Goal: Entertainment & Leisure: Consume media (video, audio)

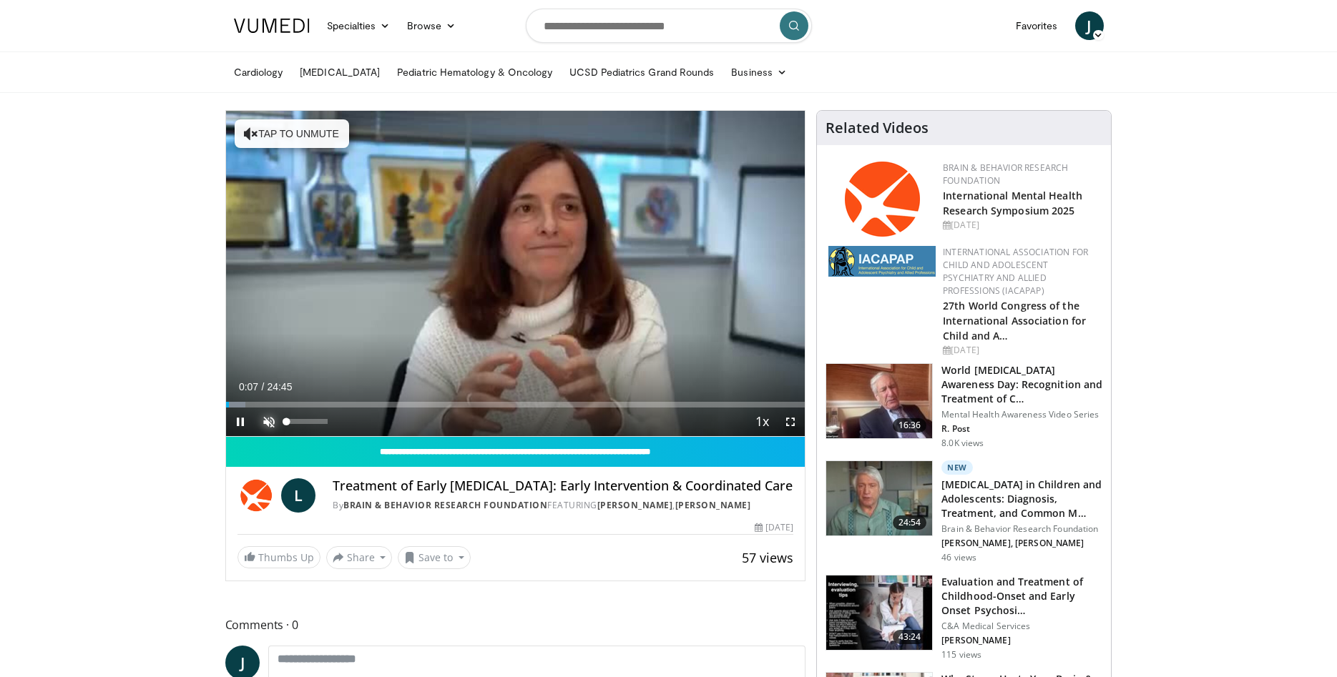
click at [282, 420] on span "Video Player" at bounding box center [269, 422] width 29 height 29
click at [310, 422] on div "Current Time 0:08 / Duration 24:45 Pause Skip Backward Skip Forward Mute Loaded…" at bounding box center [515, 422] width 579 height 29
click at [293, 421] on div "Current Time 0:10 / Duration 24:45 Pause Skip Backward Skip Forward Mute Loaded…" at bounding box center [515, 422] width 579 height 29
click at [323, 425] on div "91%" at bounding box center [308, 422] width 50 height 29
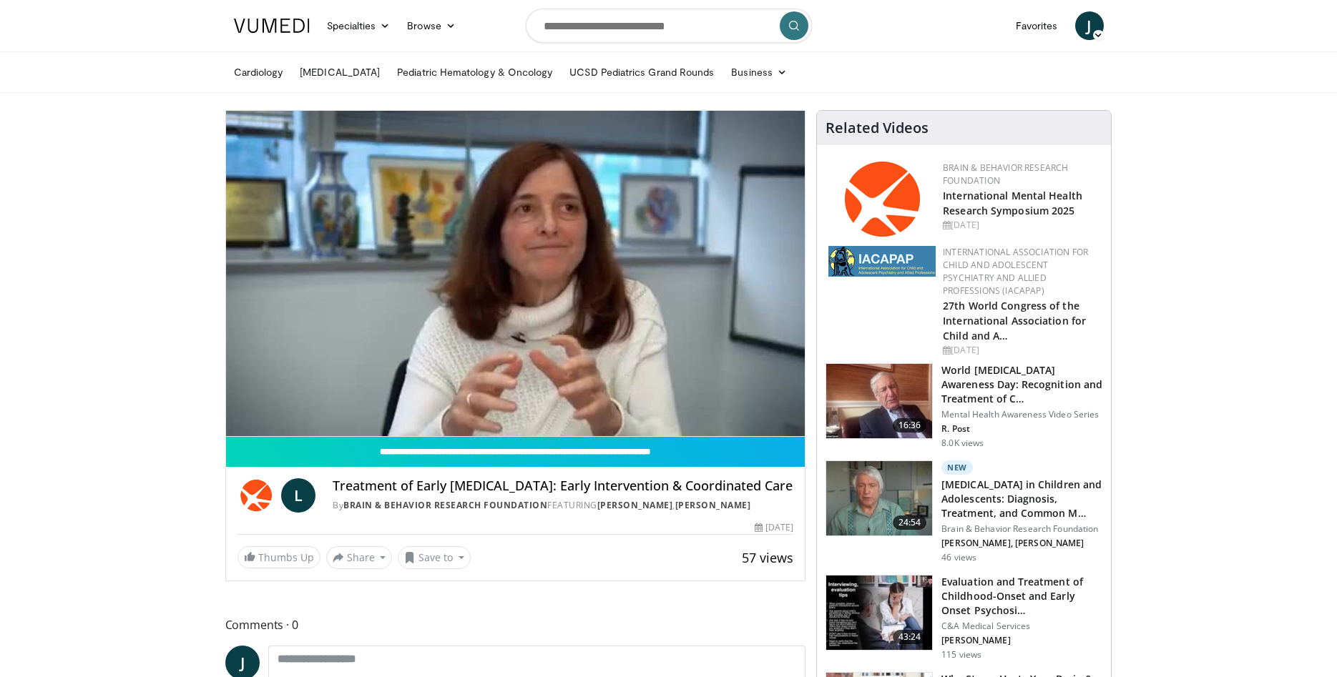
click at [514, 579] on div "**********" at bounding box center [515, 345] width 581 height 471
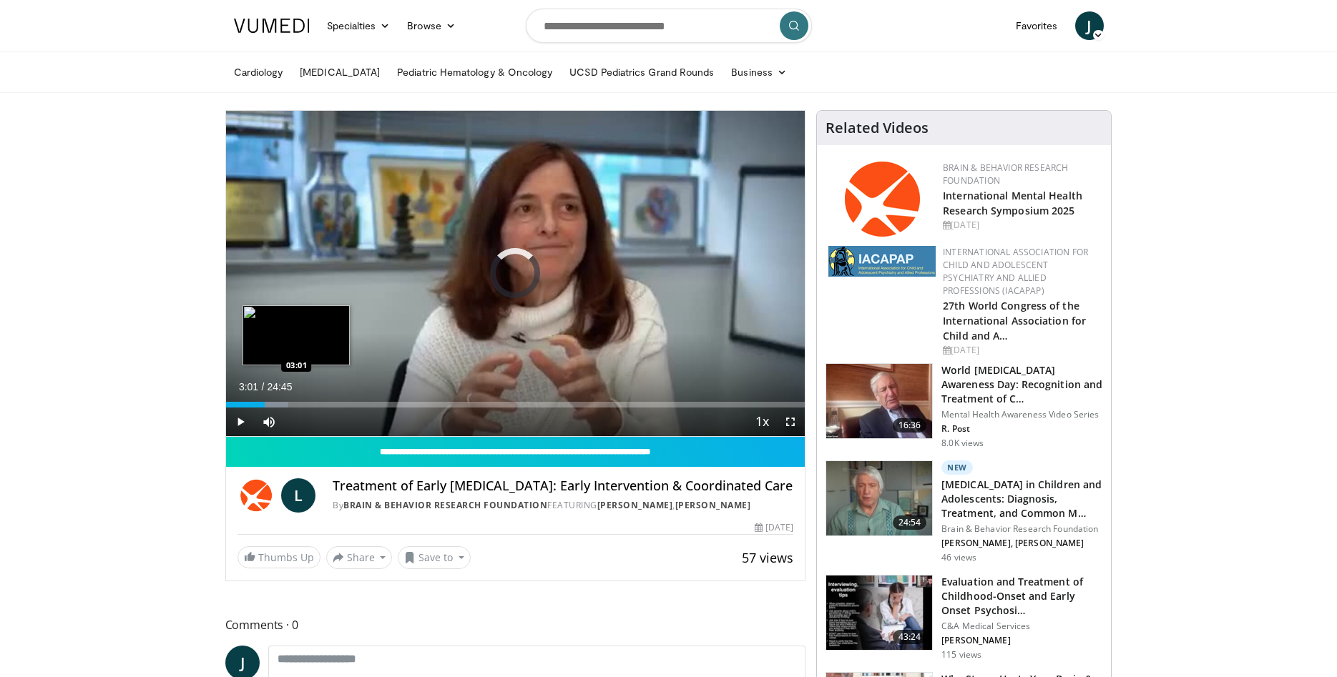
click at [296, 407] on div "Loaded : 10.75% 01:39 03:01" at bounding box center [515, 405] width 579 height 6
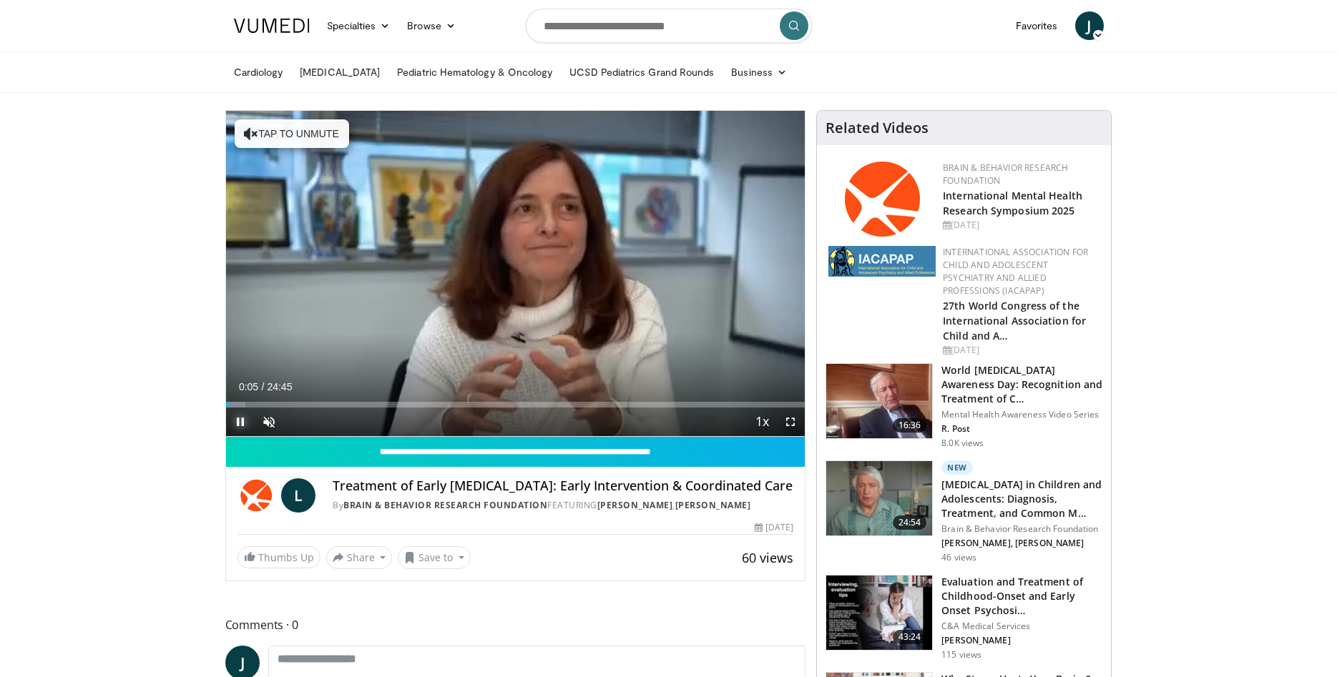
click at [242, 422] on span "Video Player" at bounding box center [240, 422] width 29 height 29
